Goal: Find specific page/section: Find specific page/section

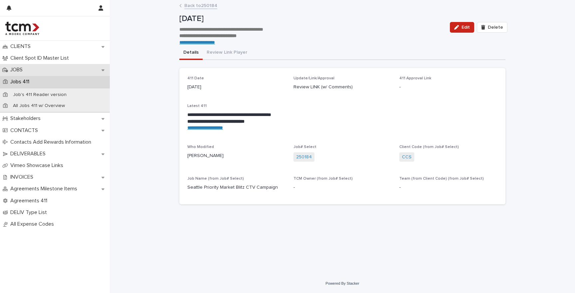
click at [26, 69] on p "JOBS" at bounding box center [18, 70] width 20 height 6
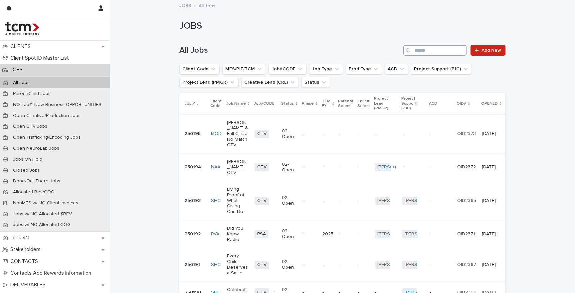
click at [445, 48] on input "Search" at bounding box center [435, 50] width 63 height 11
type input "***"
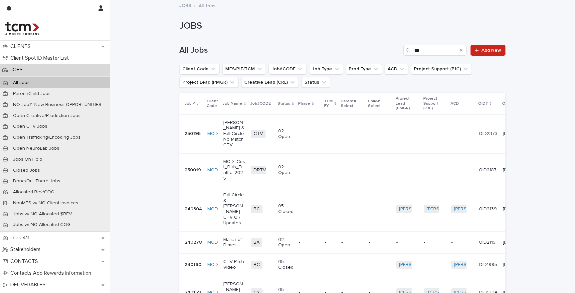
click at [259, 118] on td "CTV + 0" at bounding box center [262, 133] width 28 height 39
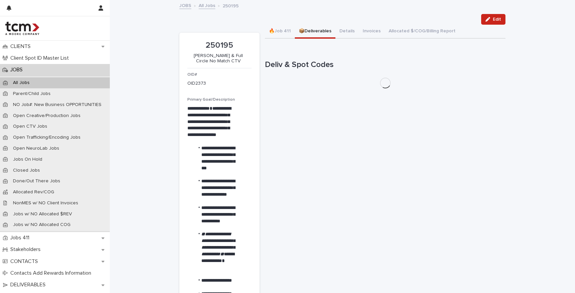
click at [322, 34] on button "📦Deliverables" at bounding box center [315, 32] width 41 height 14
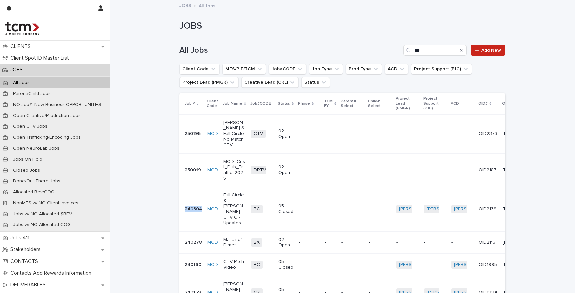
drag, startPoint x: 203, startPoint y: 191, endPoint x: 183, endPoint y: 191, distance: 20.0
click at [183, 191] on td "240304" at bounding box center [191, 208] width 25 height 45
